Goal: Task Accomplishment & Management: Manage account settings

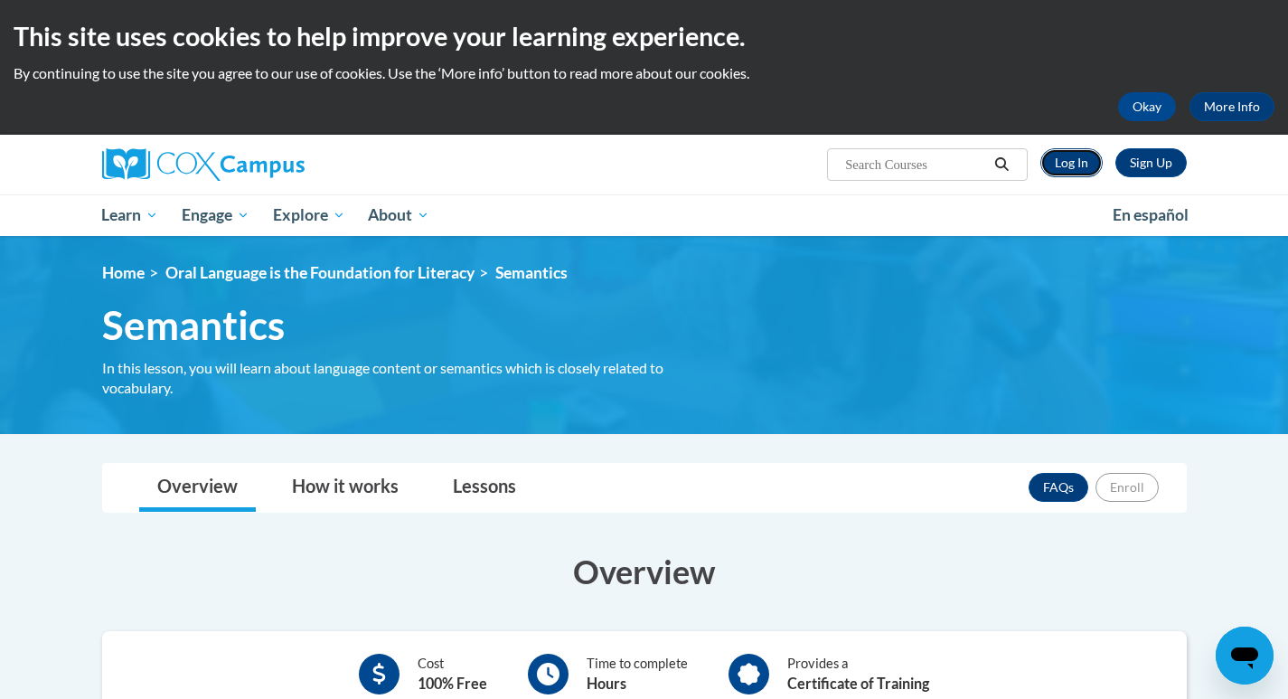
click at [1059, 163] on link "Log In" at bounding box center [1072, 162] width 62 height 29
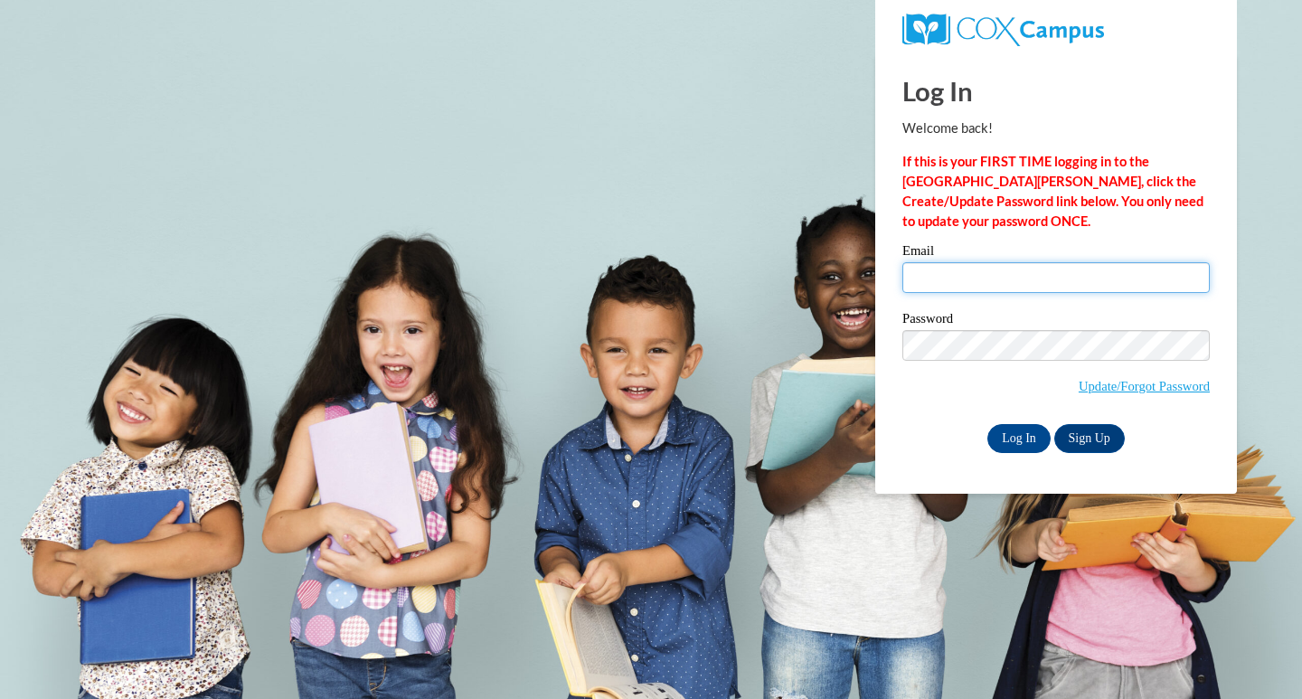
click at [1032, 280] on input "Email" at bounding box center [1055, 277] width 307 height 31
type input "[EMAIL_ADDRESS][PERSON_NAME][DOMAIN_NAME]"
click at [1013, 429] on input "Log In" at bounding box center [1018, 438] width 63 height 29
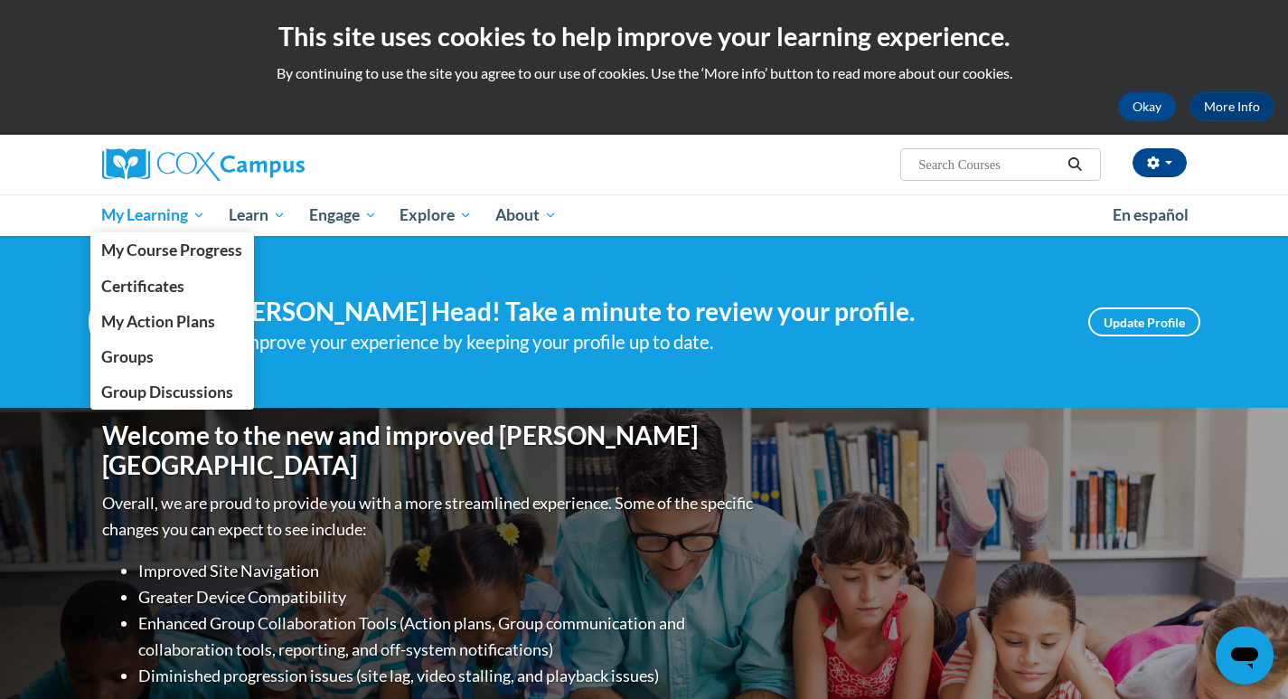
click at [168, 216] on span "My Learning" at bounding box center [153, 215] width 104 height 22
click at [175, 248] on span "My Course Progress" at bounding box center [171, 249] width 141 height 19
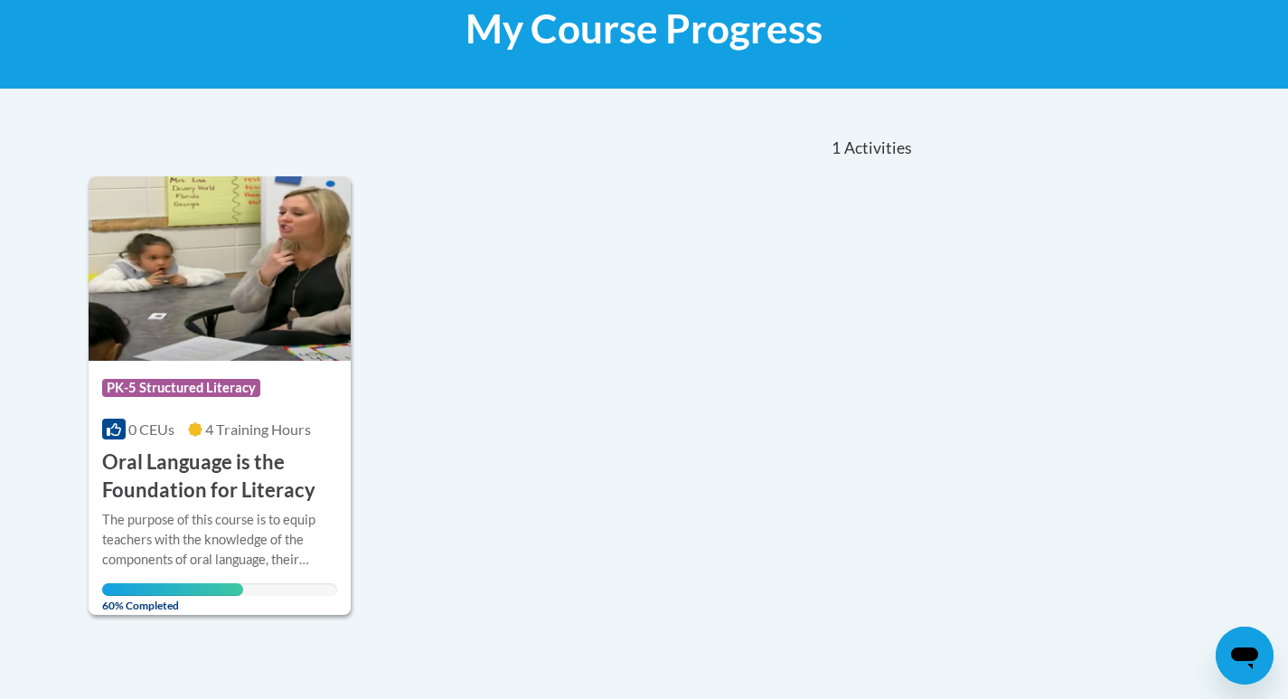
scroll to position [362, 0]
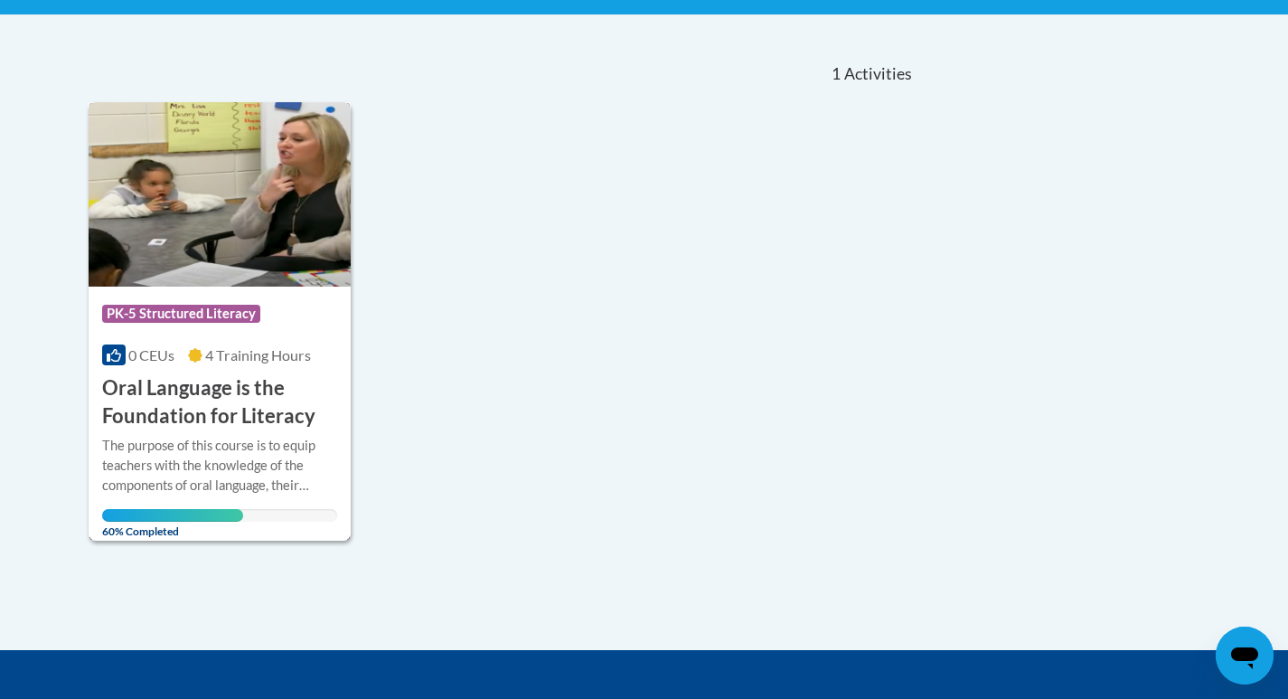
click at [193, 218] on img at bounding box center [220, 194] width 263 height 184
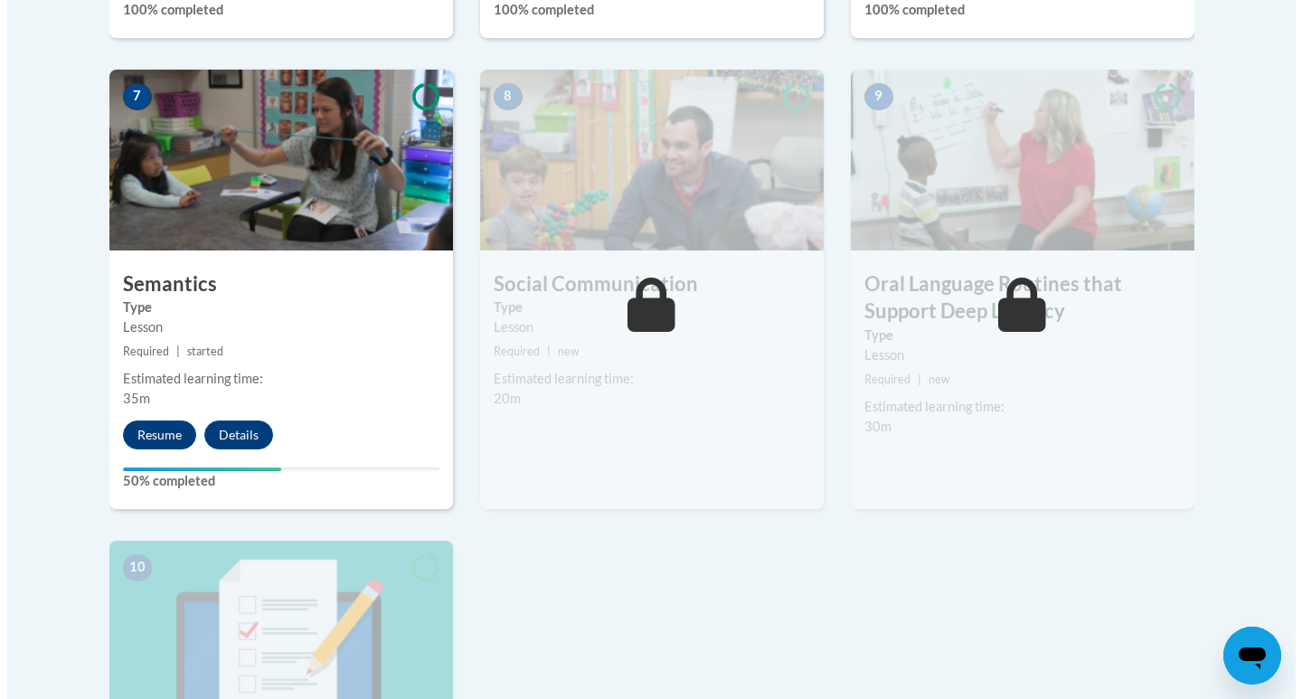
scroll to position [1537, 0]
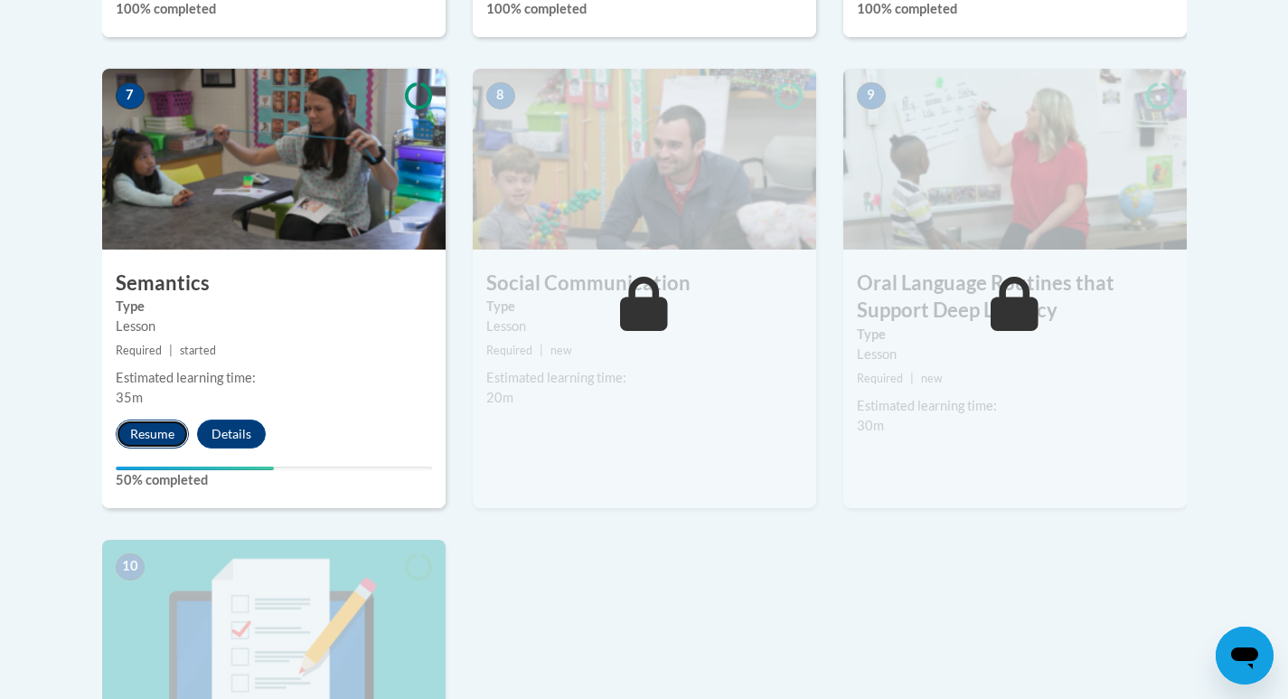
click at [159, 427] on button "Resume" at bounding box center [152, 433] width 73 height 29
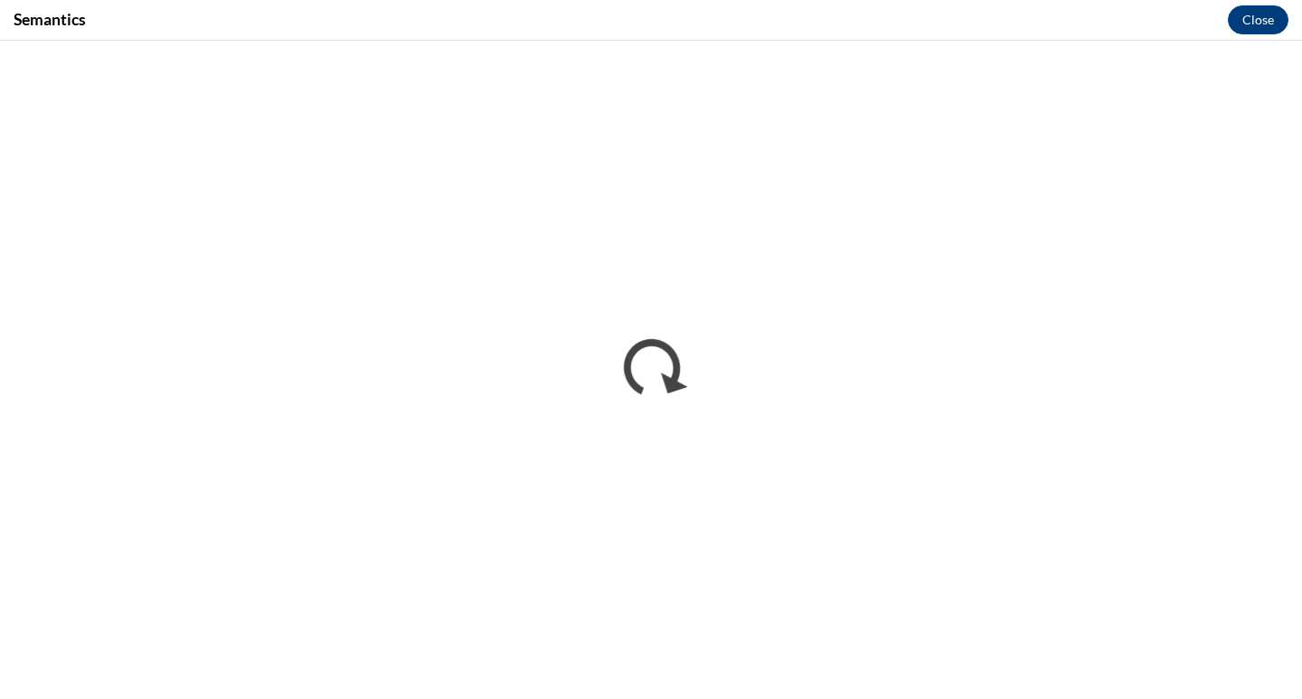
scroll to position [0, 0]
